Goal: Book appointment/travel/reservation

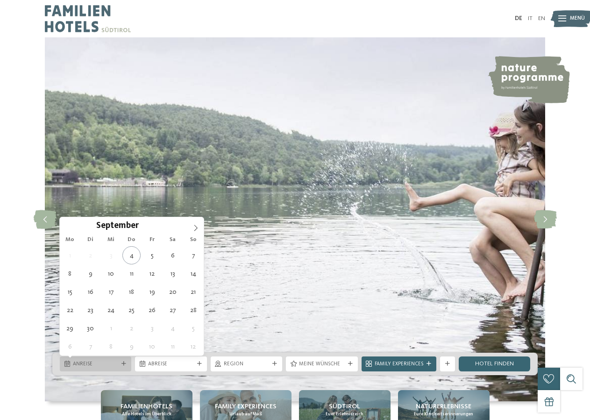
click at [124, 361] on div "Anreise" at bounding box center [95, 363] width 71 height 15
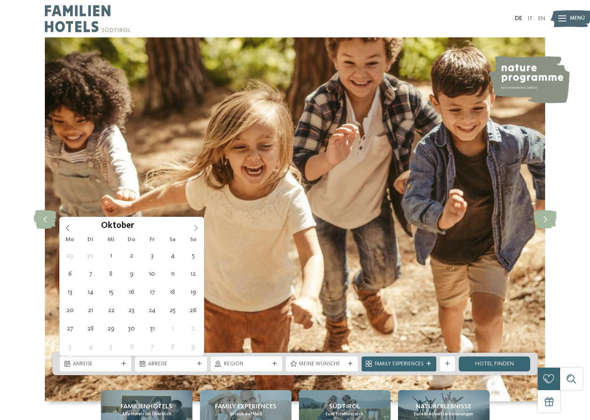
click at [196, 223] on span at bounding box center [196, 225] width 16 height 16
type div "[DATE]"
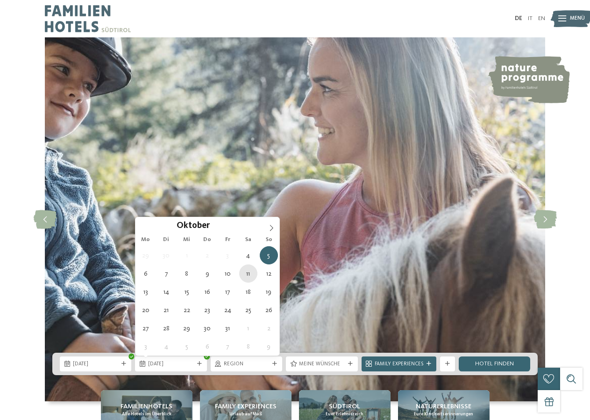
type div "[DATE]"
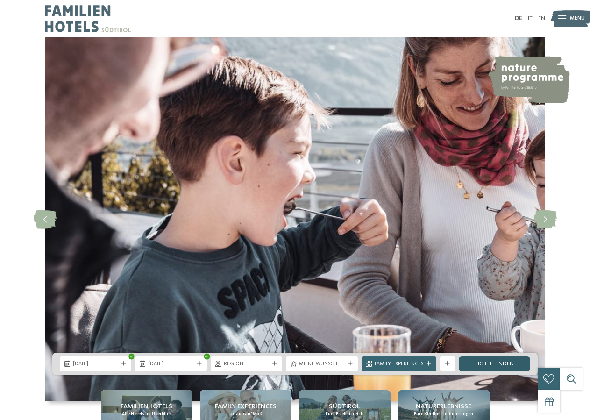
click at [475, 366] on link "Hotel finden" at bounding box center [494, 363] width 71 height 15
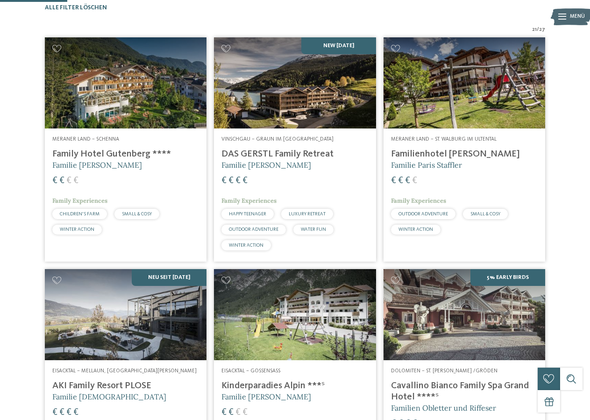
scroll to position [231, 0]
click at [231, 160] on h4 "DAS GERSTL Family Retreat" at bounding box center [294, 154] width 147 height 11
